Goal: Task Accomplishment & Management: Manage account settings

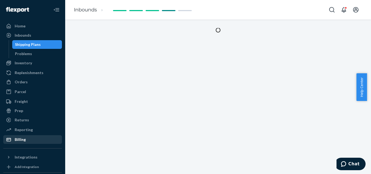
click at [26, 140] on div "Billing" at bounding box center [33, 140] width 58 height 8
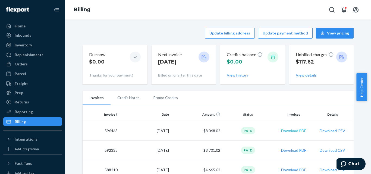
click at [286, 132] on button "Download PDF" at bounding box center [293, 130] width 25 height 5
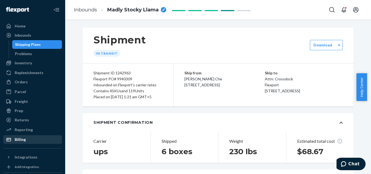
click at [21, 140] on div "Billing" at bounding box center [20, 139] width 11 height 5
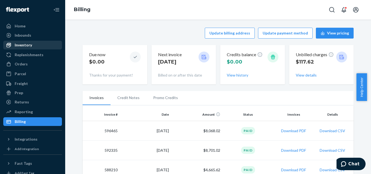
click at [31, 44] on div "Inventory" at bounding box center [23, 44] width 17 height 5
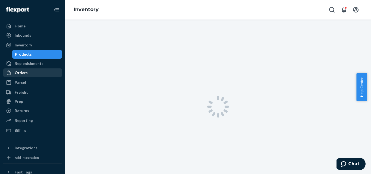
click at [30, 75] on div "Orders" at bounding box center [33, 73] width 58 height 8
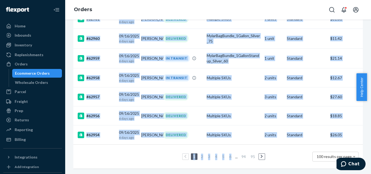
scroll to position [1911, 0]
drag, startPoint x: 87, startPoint y: 56, endPoint x: 341, endPoint y: 133, distance: 265.7
copy tbody "#63042 [DATE] [DATE] [PERSON_NAME] PROCESSING OxygenAbsorberPouch_100x400cc(10x…"
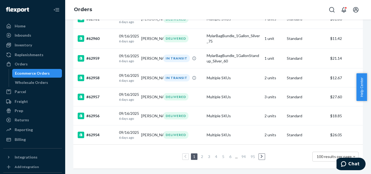
click at [200, 154] on link "2" at bounding box center [202, 156] width 4 height 5
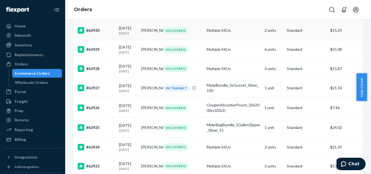
scroll to position [482, 0]
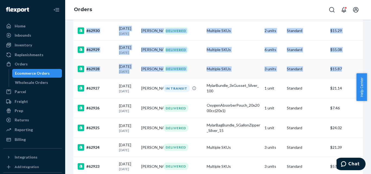
drag, startPoint x: 87, startPoint y: 80, endPoint x: 347, endPoint y: 78, distance: 259.9
copy tbody "#62953 [DATE] [DATE] [PERSON_NAME] DELIVERED OxygenAbsorberPouch_100x300cc(10x1…"
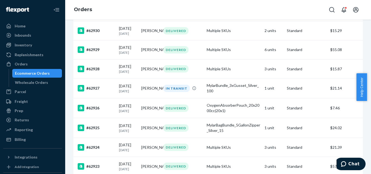
click at [21, 135] on ul "Home Inbounds Shipping Plans Problems Inventory Products Replenishments Orders …" at bounding box center [32, 83] width 59 height 122
click at [20, 140] on div "Billing" at bounding box center [20, 139] width 11 height 5
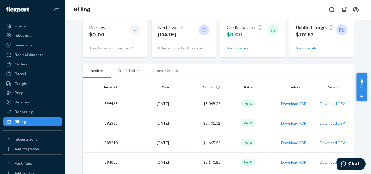
scroll to position [54, 0]
